Goal: Information Seeking & Learning: Learn about a topic

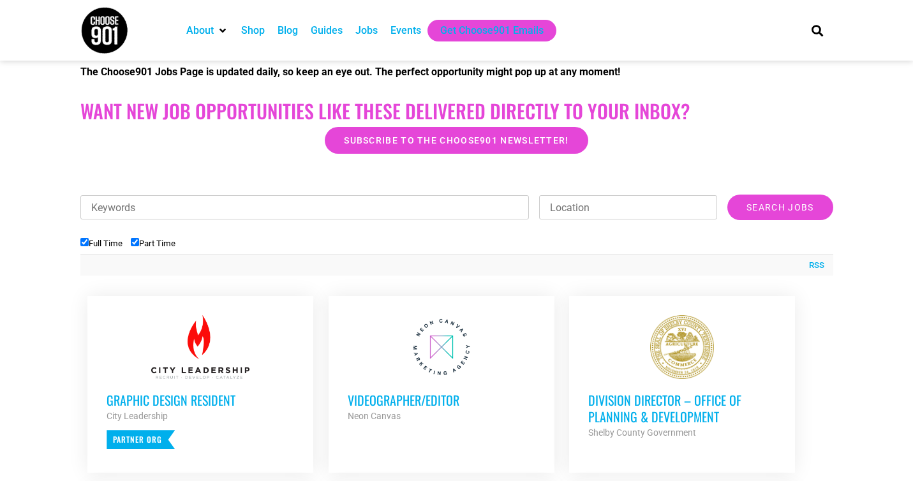
scroll to position [287, 0]
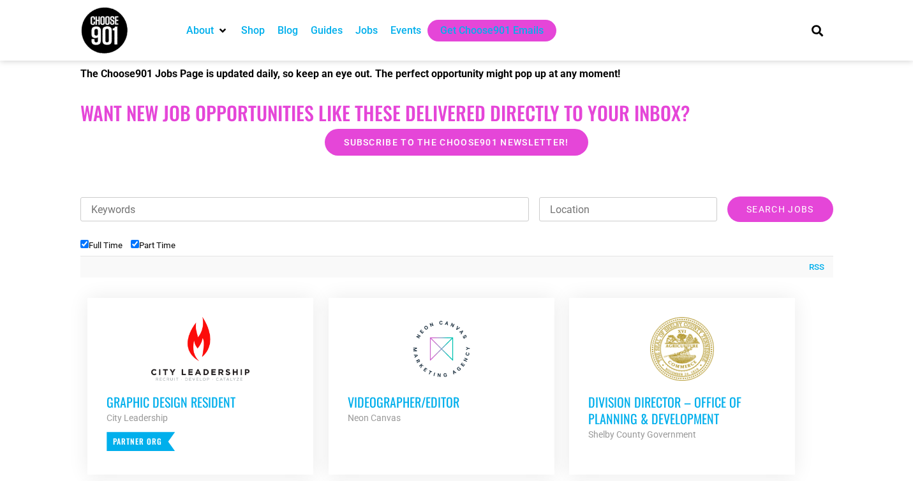
click at [81, 244] on input "Full Time" at bounding box center [84, 244] width 8 height 8
checkbox input "false"
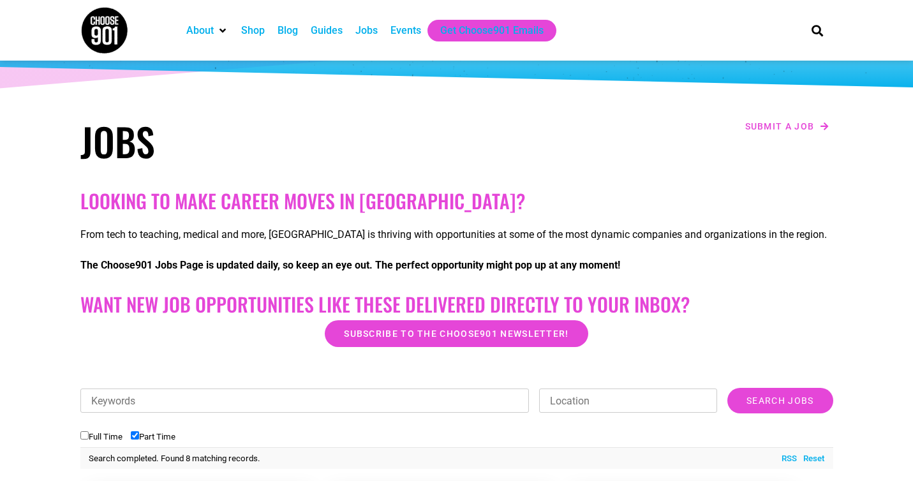
scroll to position [0, 0]
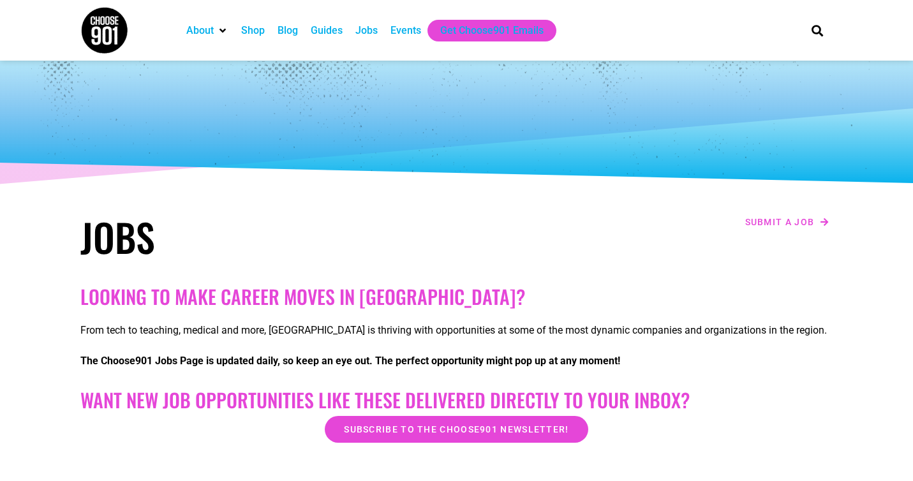
click at [367, 33] on div "Jobs" at bounding box center [366, 30] width 22 height 15
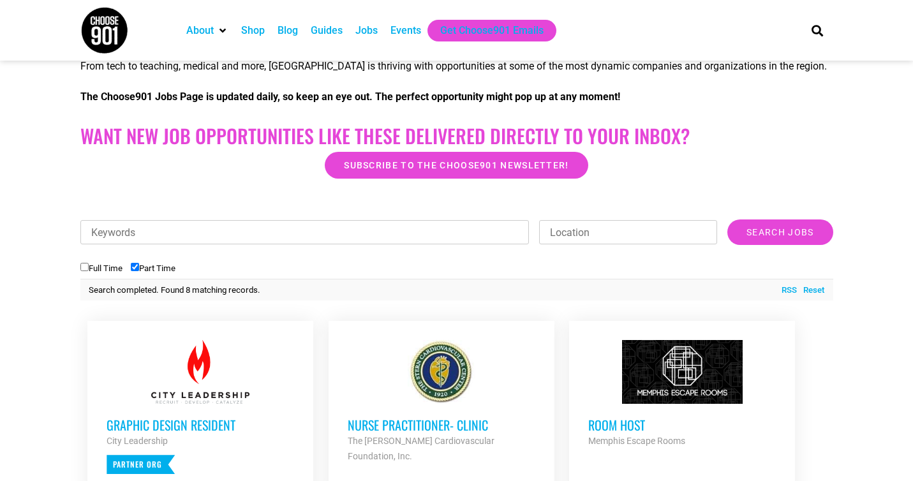
scroll to position [235, 0]
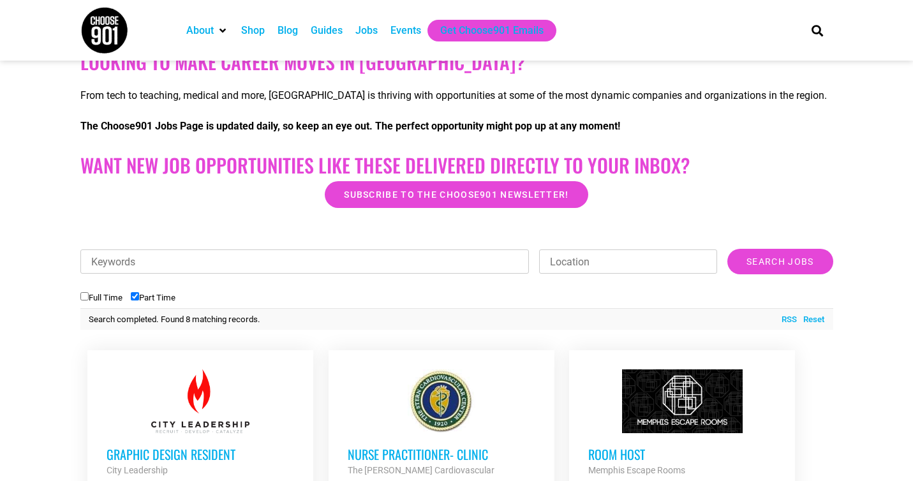
click at [369, 267] on input "Keywords" at bounding box center [304, 262] width 449 height 24
type input "art"
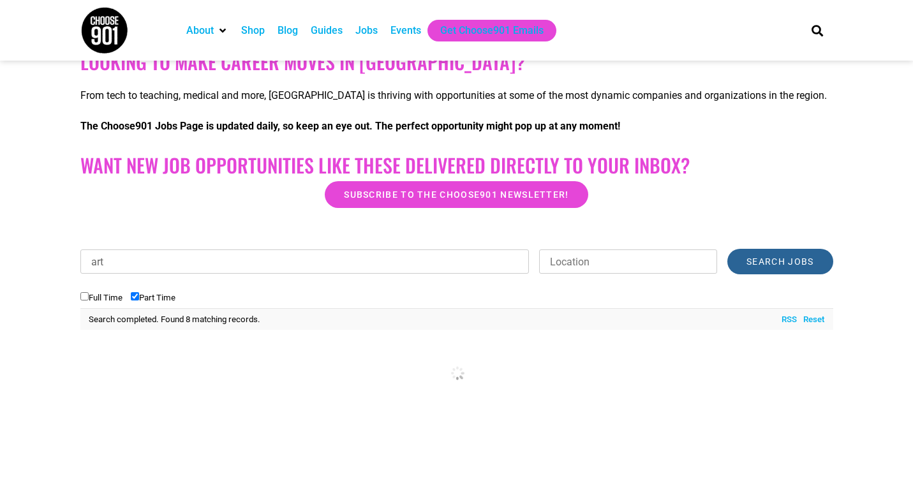
click at [805, 259] on input "Search Jobs" at bounding box center [779, 262] width 105 height 26
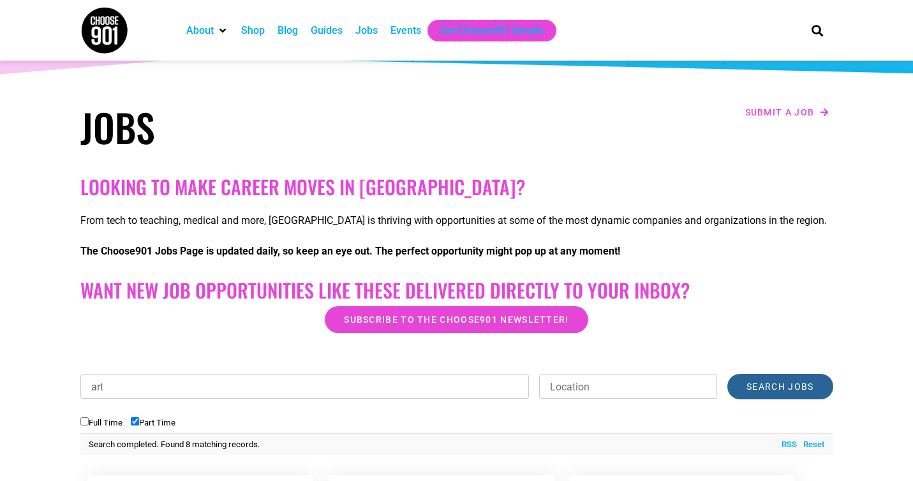
scroll to position [0, 0]
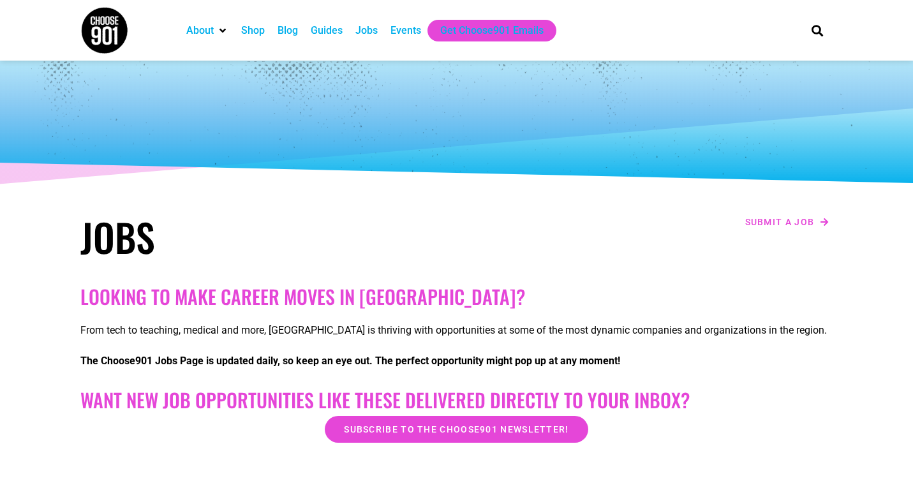
click at [365, 33] on div "Jobs" at bounding box center [366, 30] width 22 height 15
